Goal: Transaction & Acquisition: Download file/media

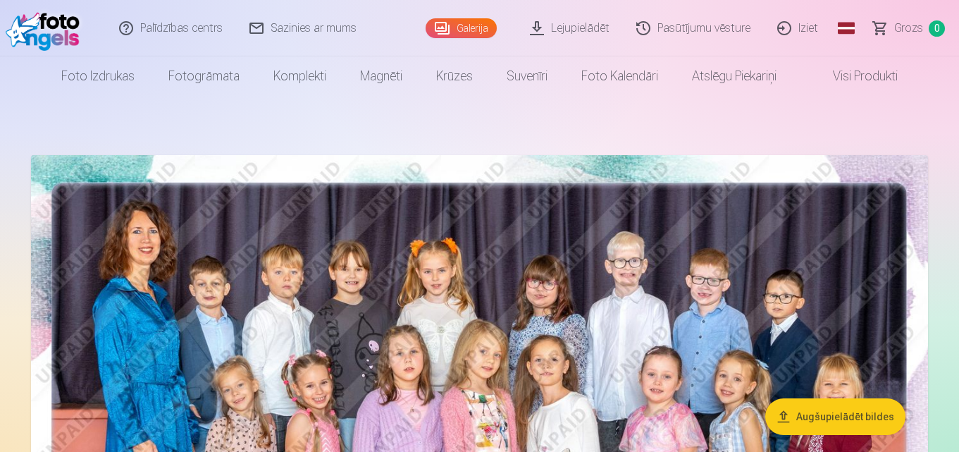
click at [582, 30] on link "Lejupielādēt" at bounding box center [570, 28] width 106 height 56
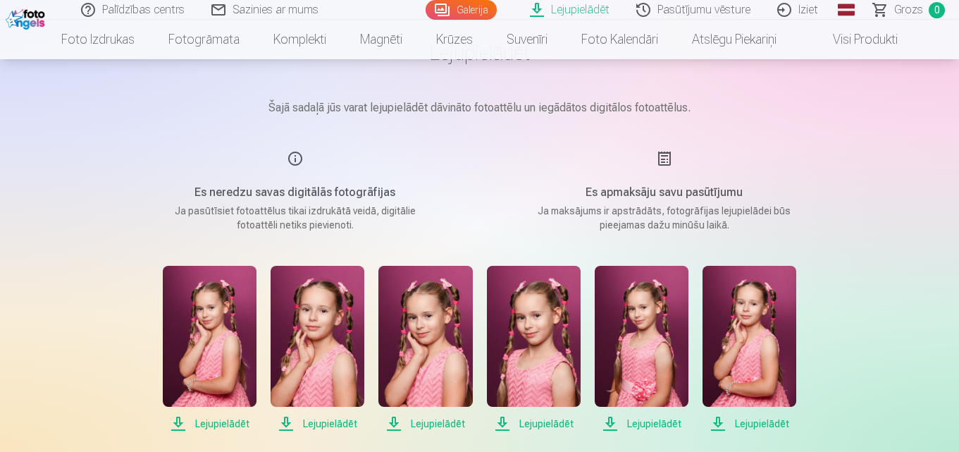
scroll to position [141, 0]
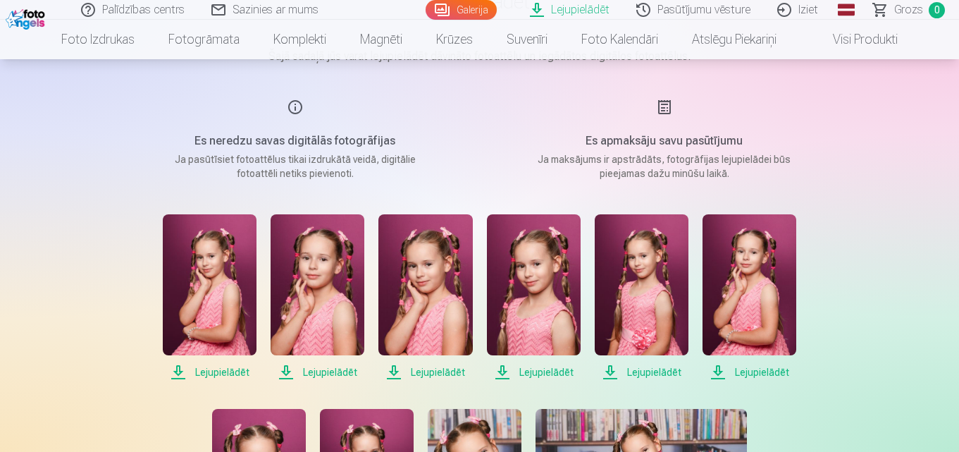
click at [225, 275] on img at bounding box center [210, 284] width 94 height 141
click at [336, 268] on img at bounding box center [318, 284] width 94 height 141
click at [426, 266] on img at bounding box center [425, 284] width 94 height 141
click at [533, 273] on img at bounding box center [534, 284] width 94 height 141
click at [662, 292] on img at bounding box center [642, 284] width 94 height 141
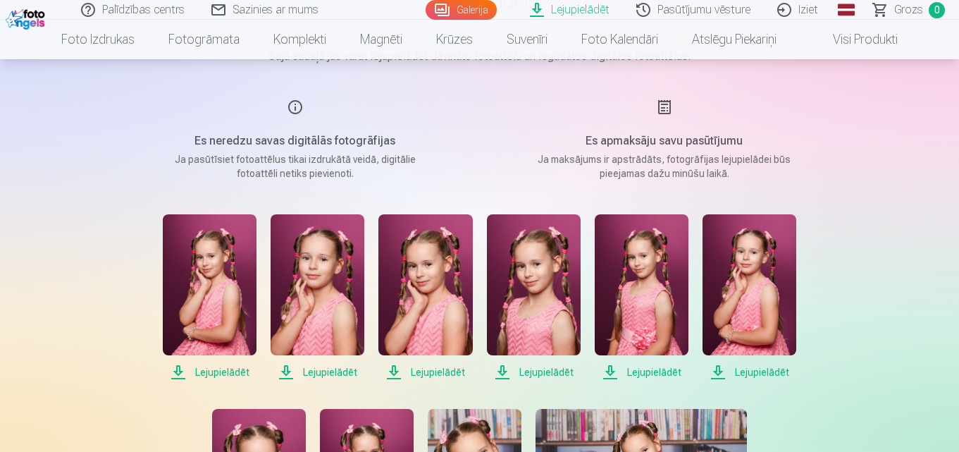
click at [764, 273] on img at bounding box center [750, 284] width 94 height 141
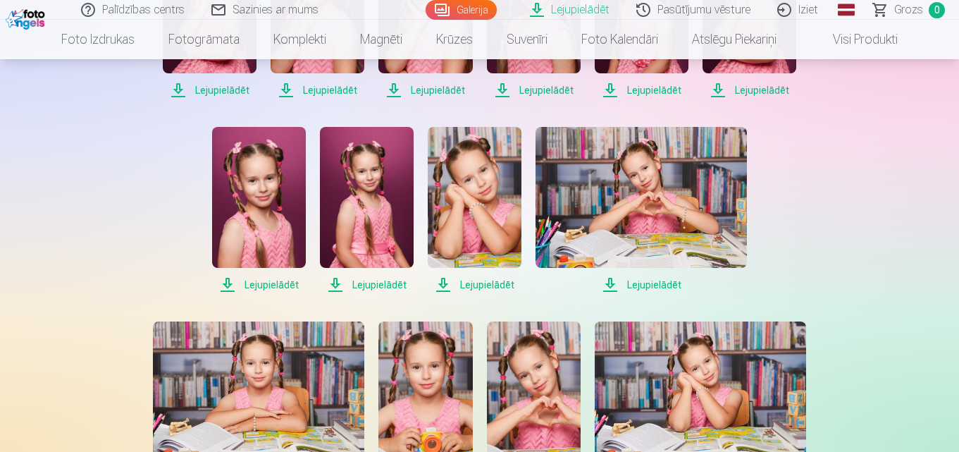
scroll to position [493, 0]
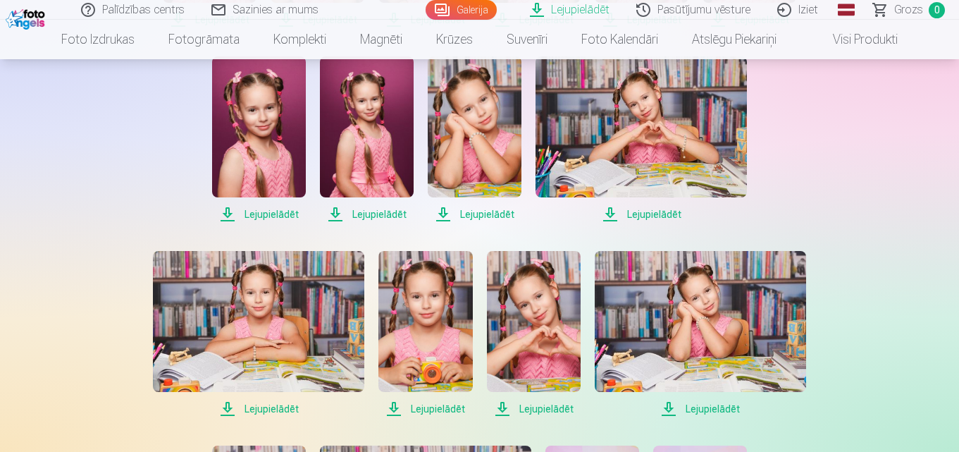
click at [266, 212] on span "Lejupielādēt" at bounding box center [259, 214] width 94 height 17
click at [379, 212] on span "Lejupielādēt" at bounding box center [367, 214] width 94 height 17
click at [491, 216] on span "Lejupielādēt" at bounding box center [475, 214] width 94 height 17
click at [631, 214] on span "Lejupielādēt" at bounding box center [641, 214] width 211 height 17
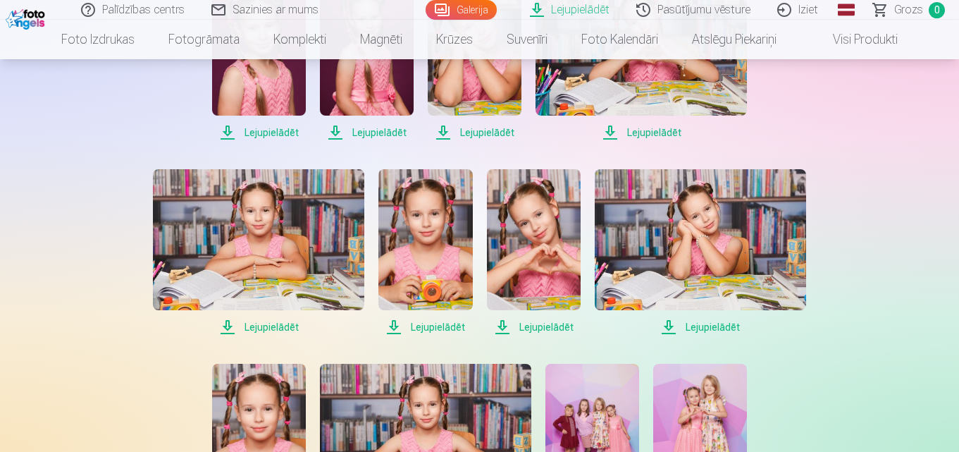
scroll to position [705, 0]
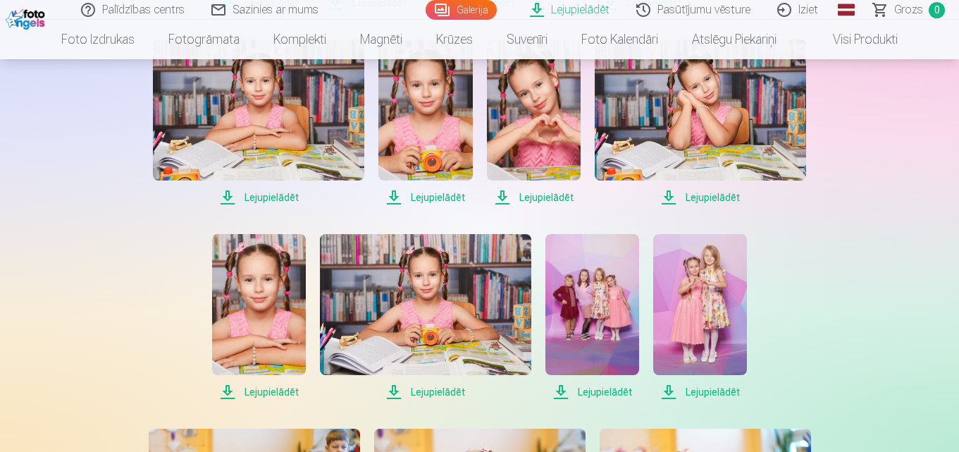
click at [278, 198] on span "Lejupielādēt" at bounding box center [258, 197] width 211 height 17
click at [433, 197] on span "Lejupielādēt" at bounding box center [425, 197] width 94 height 17
click at [540, 196] on span "Lejupielādēt" at bounding box center [534, 197] width 94 height 17
click at [707, 199] on span "Lejupielādēt" at bounding box center [700, 197] width 211 height 17
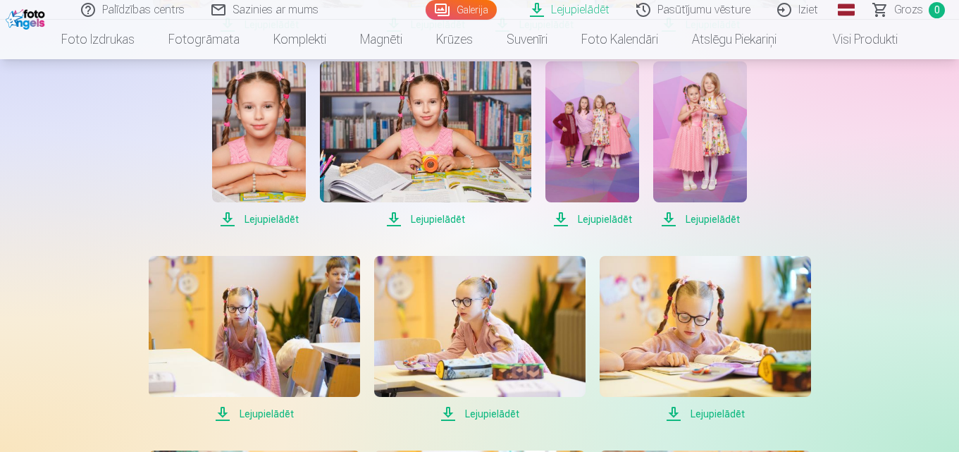
scroll to position [916, 0]
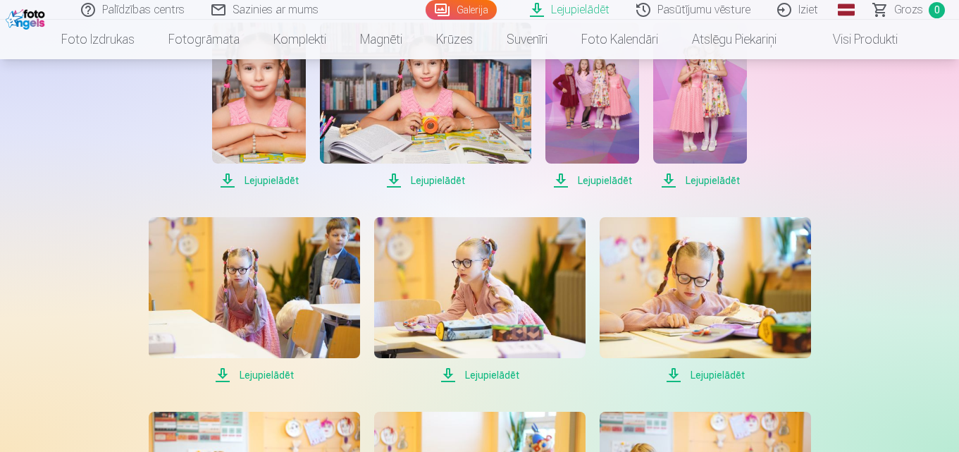
click at [278, 180] on span "Lejupielādēt" at bounding box center [259, 180] width 94 height 17
click at [435, 179] on span "Lejupielādēt" at bounding box center [425, 180] width 211 height 17
click at [590, 179] on span "Lejupielādēt" at bounding box center [592, 180] width 94 height 17
click at [706, 178] on span "Lejupielādēt" at bounding box center [700, 180] width 94 height 17
click at [57, 239] on div "Lejupielādēt Šajā sadaļā jūs varat lejupielādēt dāvināto fotoattēlu un iegādāto…" at bounding box center [480, 156] width 846 height 2144
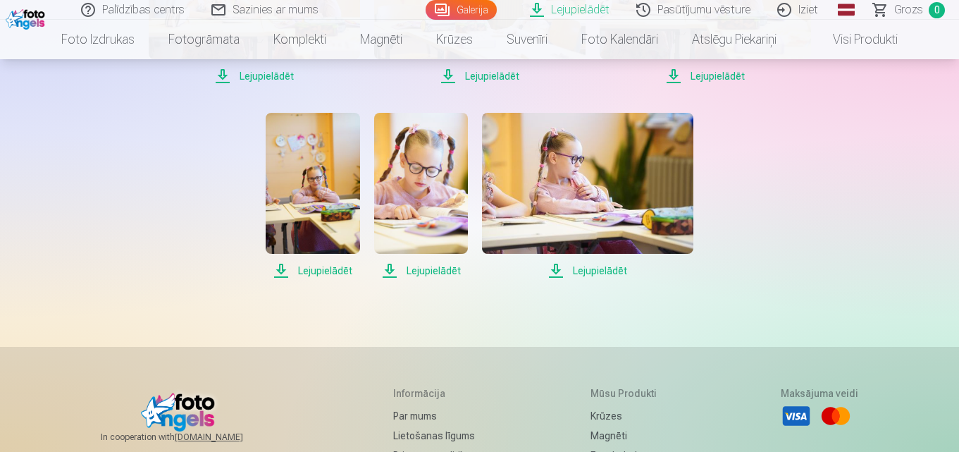
scroll to position [986, 0]
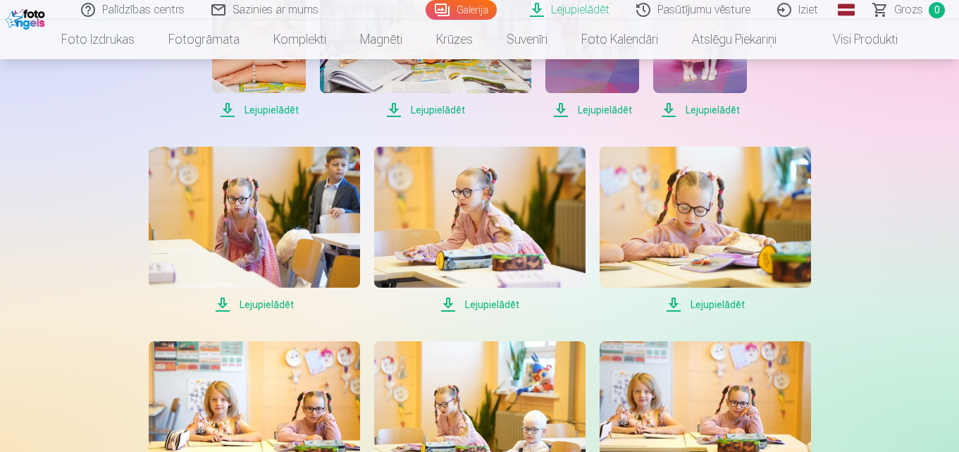
click at [255, 303] on span "Lejupielādēt" at bounding box center [254, 304] width 211 height 17
click at [485, 304] on span "Lejupielādēt" at bounding box center [479, 304] width 211 height 17
click at [717, 306] on span "Lejupielādēt" at bounding box center [705, 304] width 211 height 17
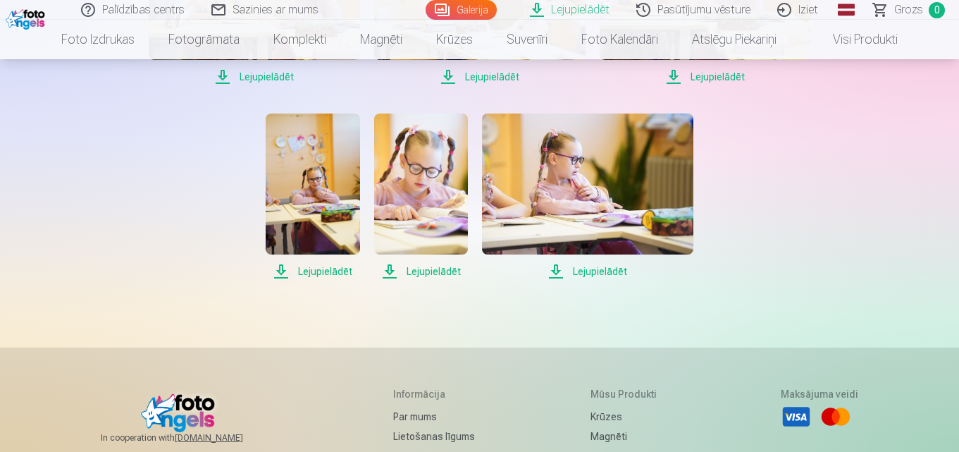
scroll to position [1409, 0]
click at [264, 74] on span "Lejupielādēt" at bounding box center [254, 76] width 211 height 17
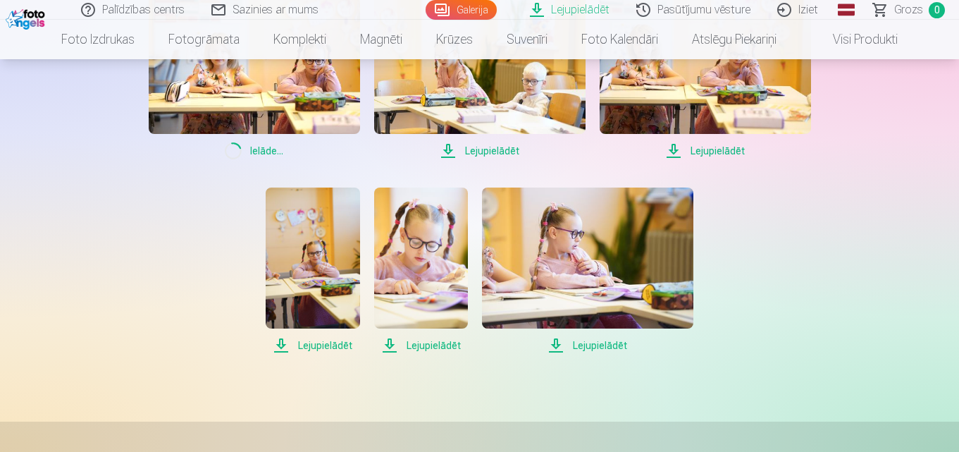
scroll to position [1198, 0]
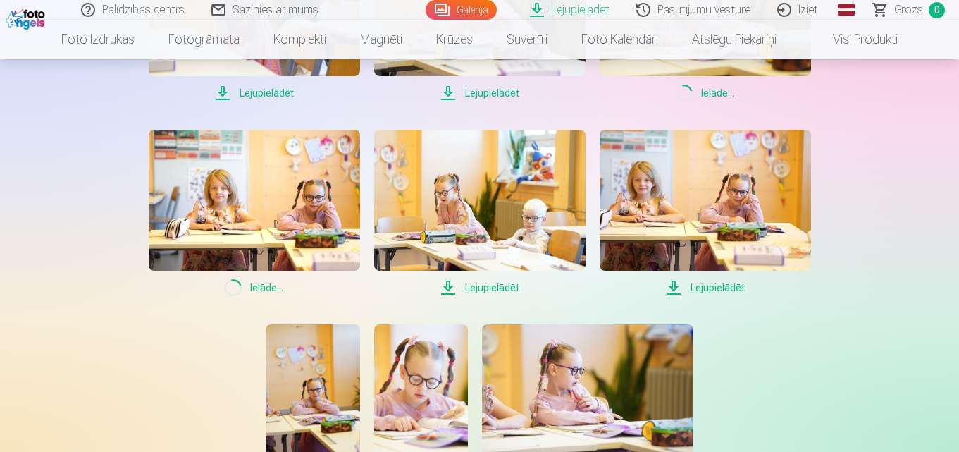
click at [491, 290] on span "Lejupielādēt" at bounding box center [479, 287] width 211 height 17
click at [709, 287] on span "Lejupielādēt" at bounding box center [705, 287] width 211 height 17
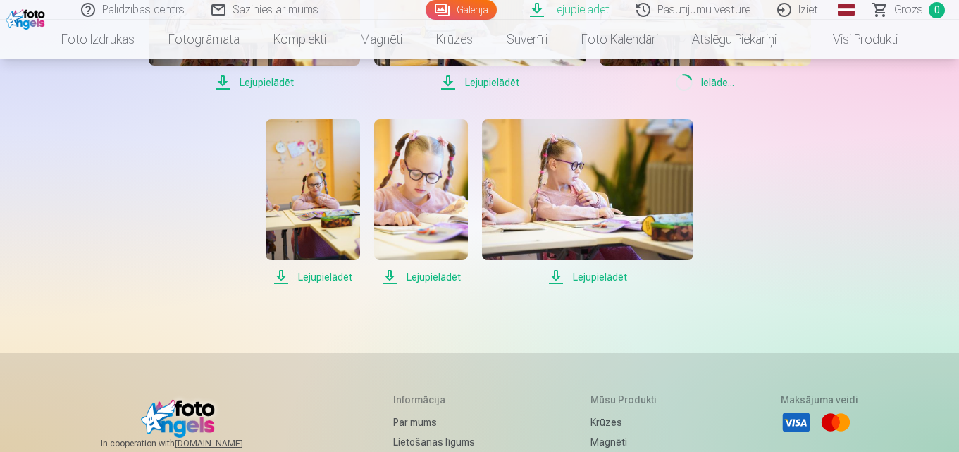
scroll to position [1409, 0]
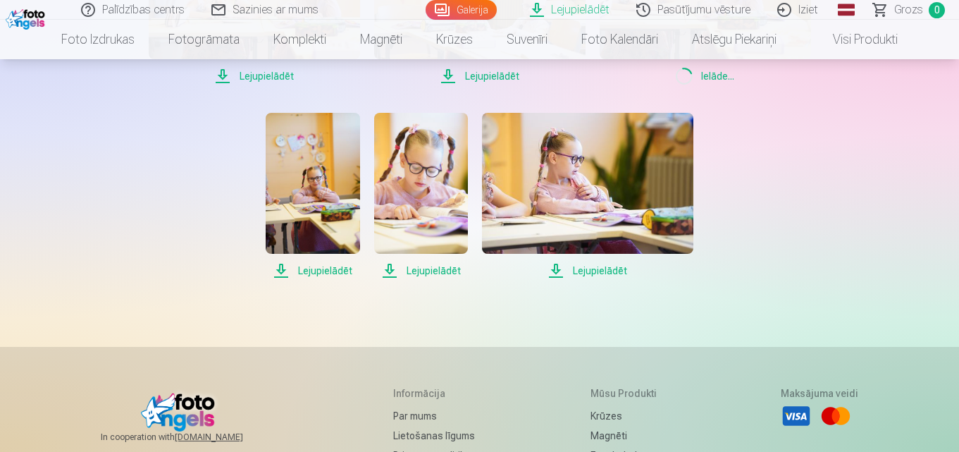
click at [312, 271] on span "Lejupielādēt" at bounding box center [313, 270] width 94 height 17
click at [427, 273] on span "Lejupielādēt" at bounding box center [421, 270] width 94 height 17
click at [579, 273] on span "Lejupielādēt" at bounding box center [587, 270] width 211 height 17
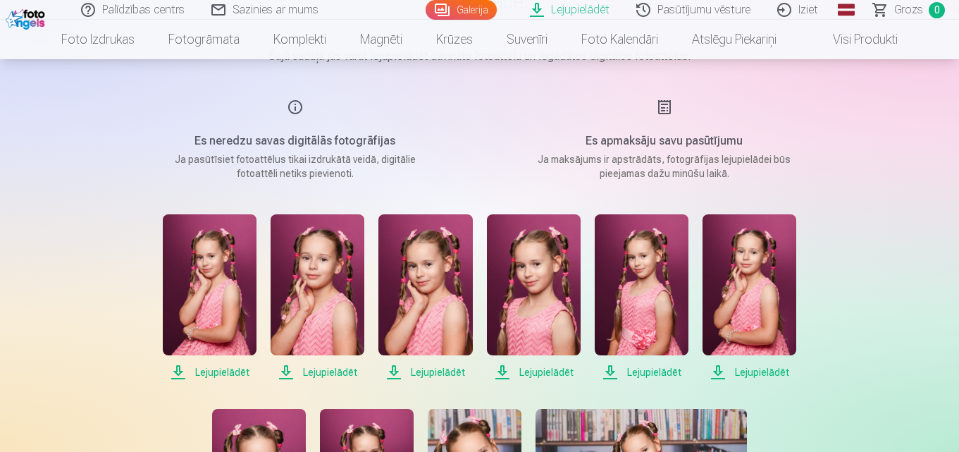
scroll to position [0, 0]
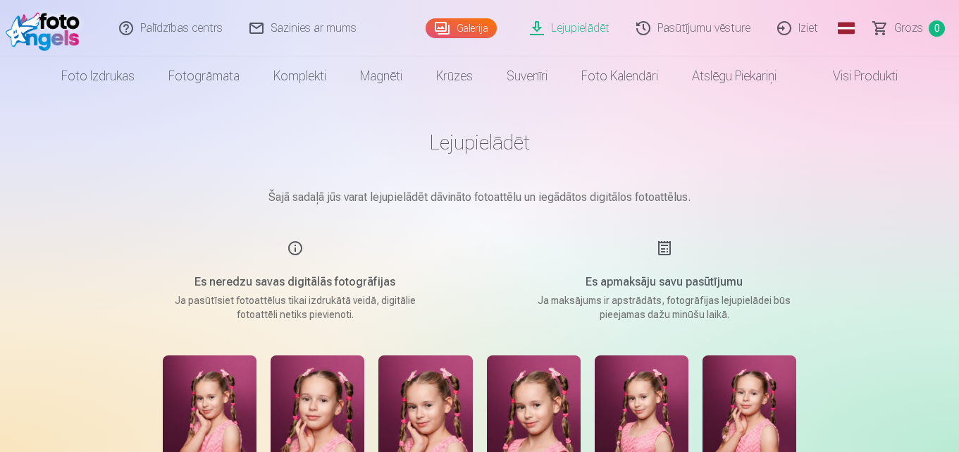
click at [710, 30] on link "Pasūtījumu vēsture" at bounding box center [694, 28] width 141 height 56
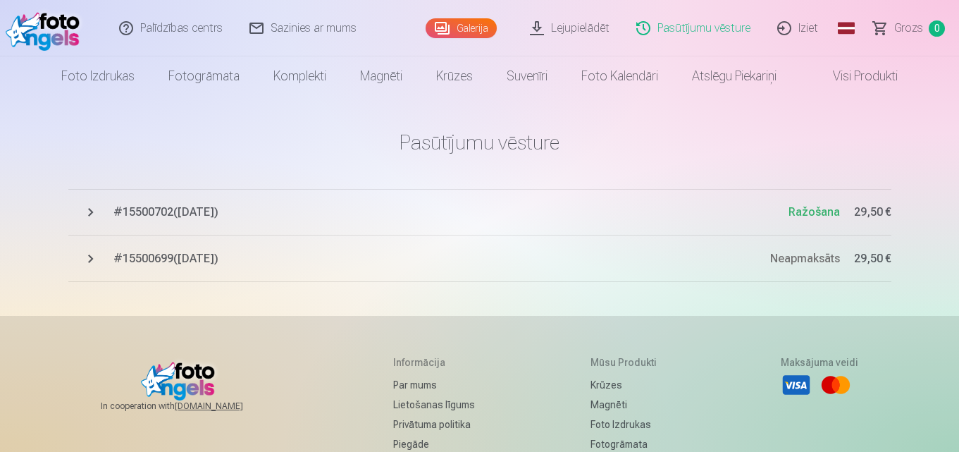
click at [215, 216] on span "# 15500702 ( [DATE] )" at bounding box center [450, 212] width 675 height 17
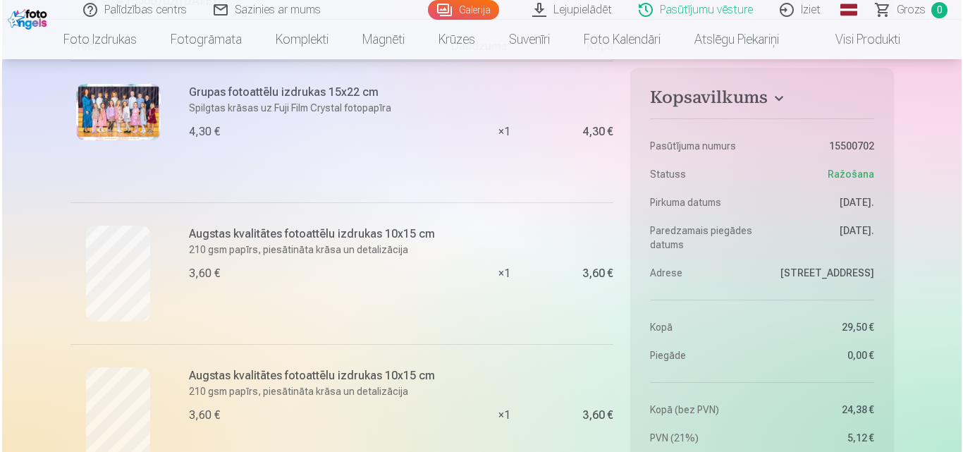
scroll to position [141, 0]
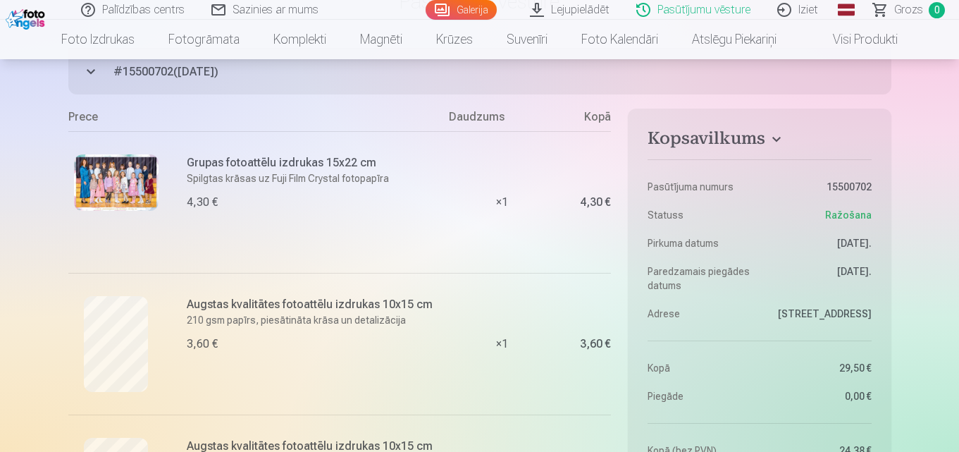
click at [99, 178] on img at bounding box center [116, 182] width 85 height 56
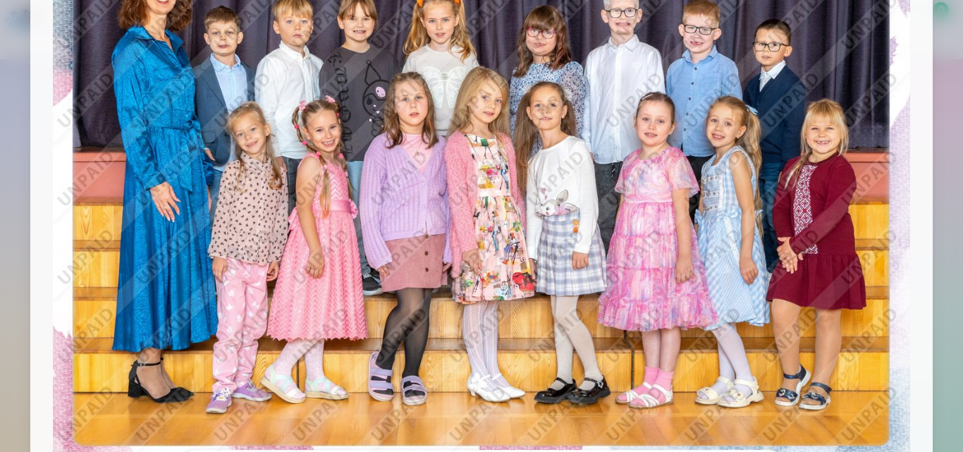
click at [0, 208] on div at bounding box center [481, 226] width 963 height 452
